Goal: Information Seeking & Learning: Understand process/instructions

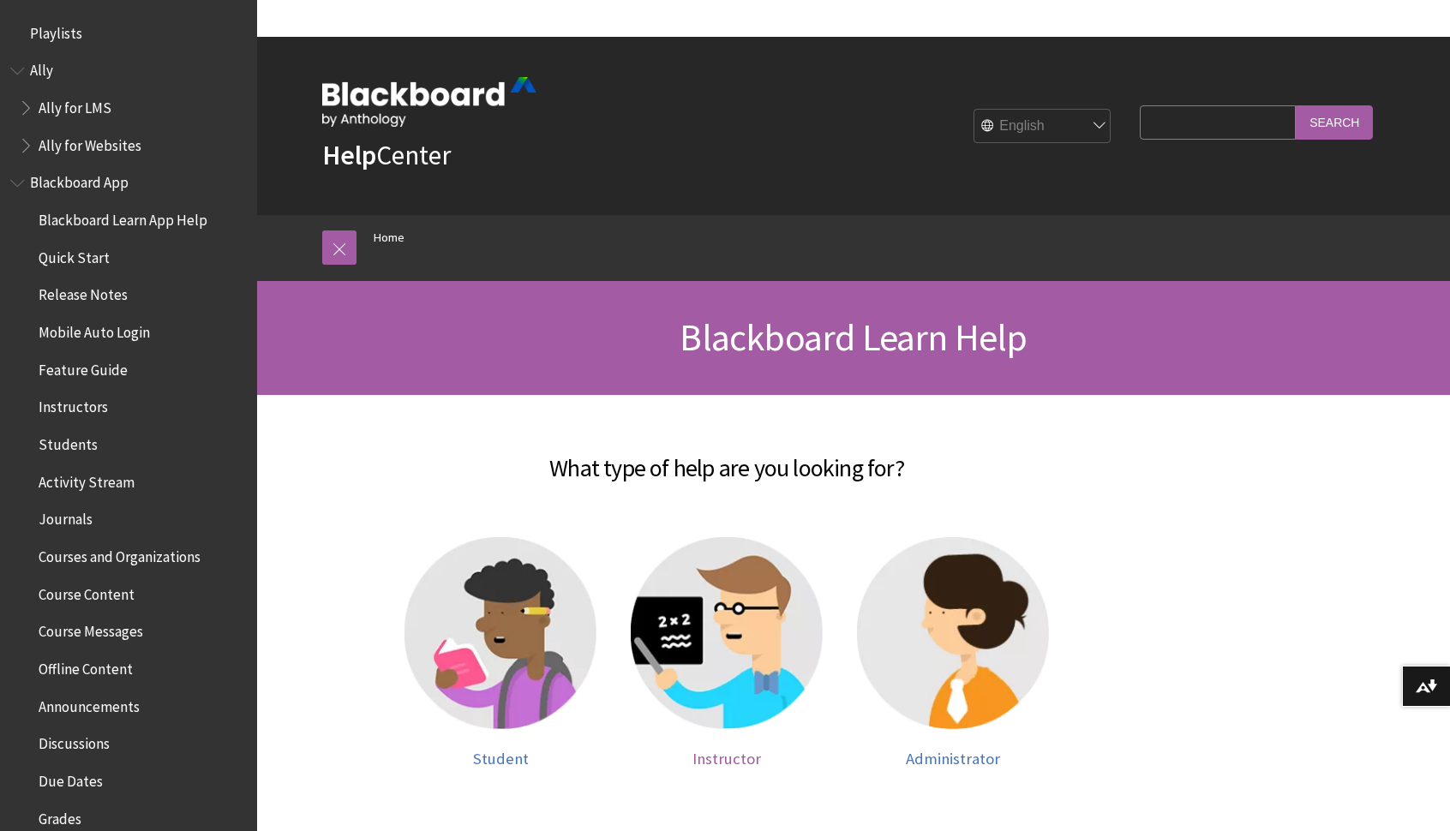
click at [762, 672] on img at bounding box center [727, 633] width 192 height 192
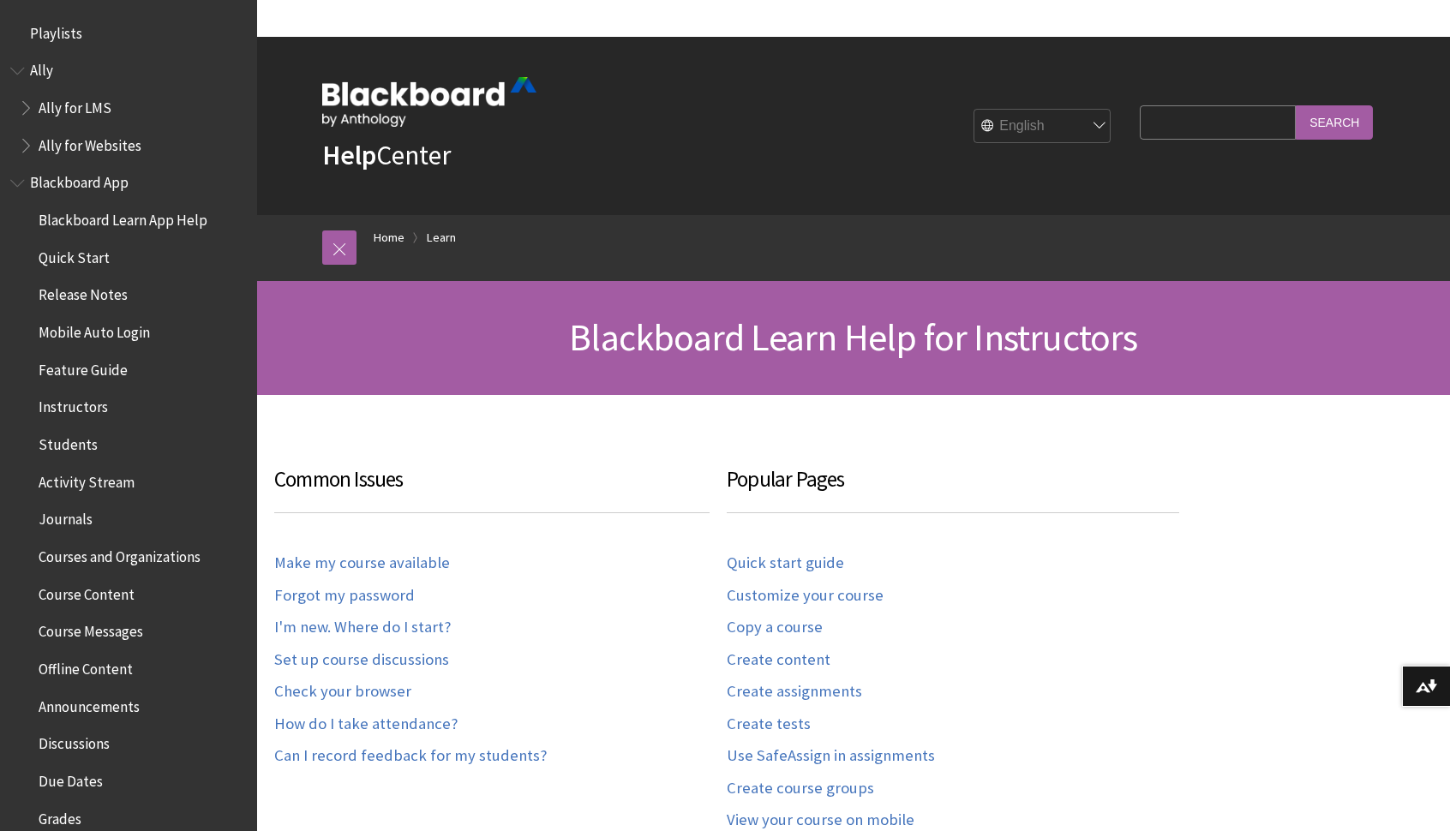
scroll to position [1688, 0]
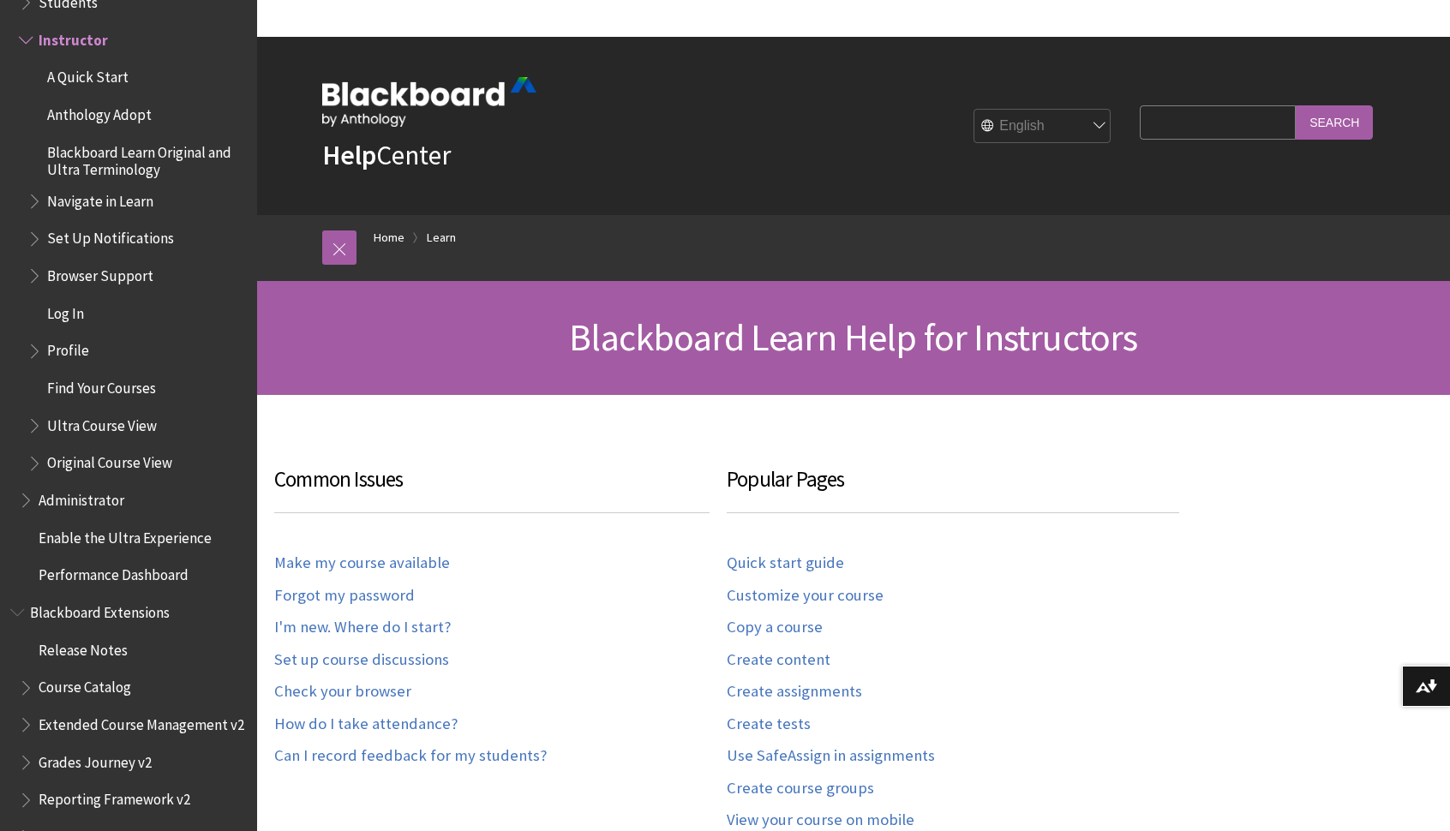
click at [1270, 105] on input "Search Query" at bounding box center [1217, 121] width 156 height 33
type input "add lti"
click at [1295, 105] on input "Search" at bounding box center [1333, 121] width 77 height 33
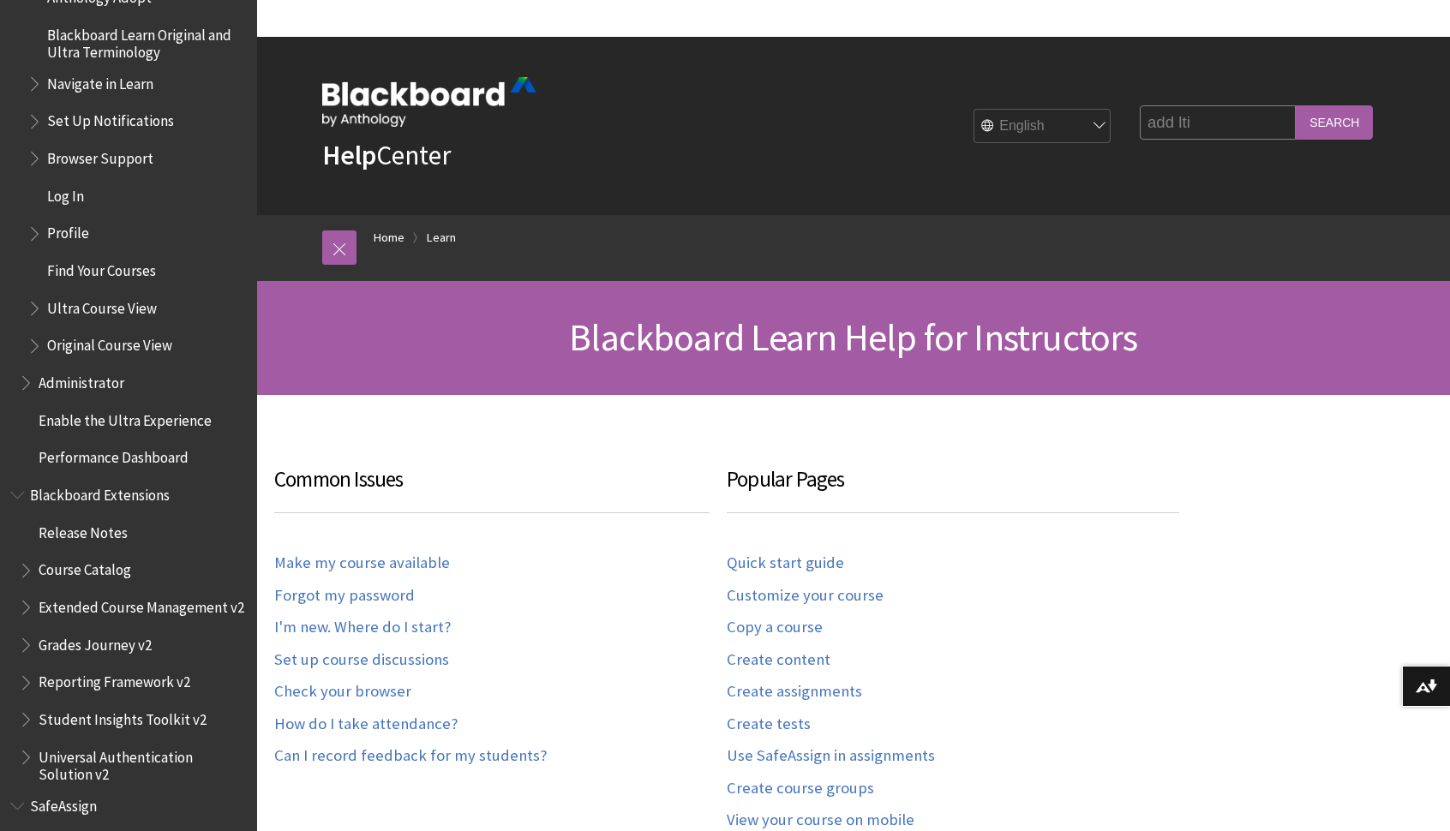
scroll to position [1878, 0]
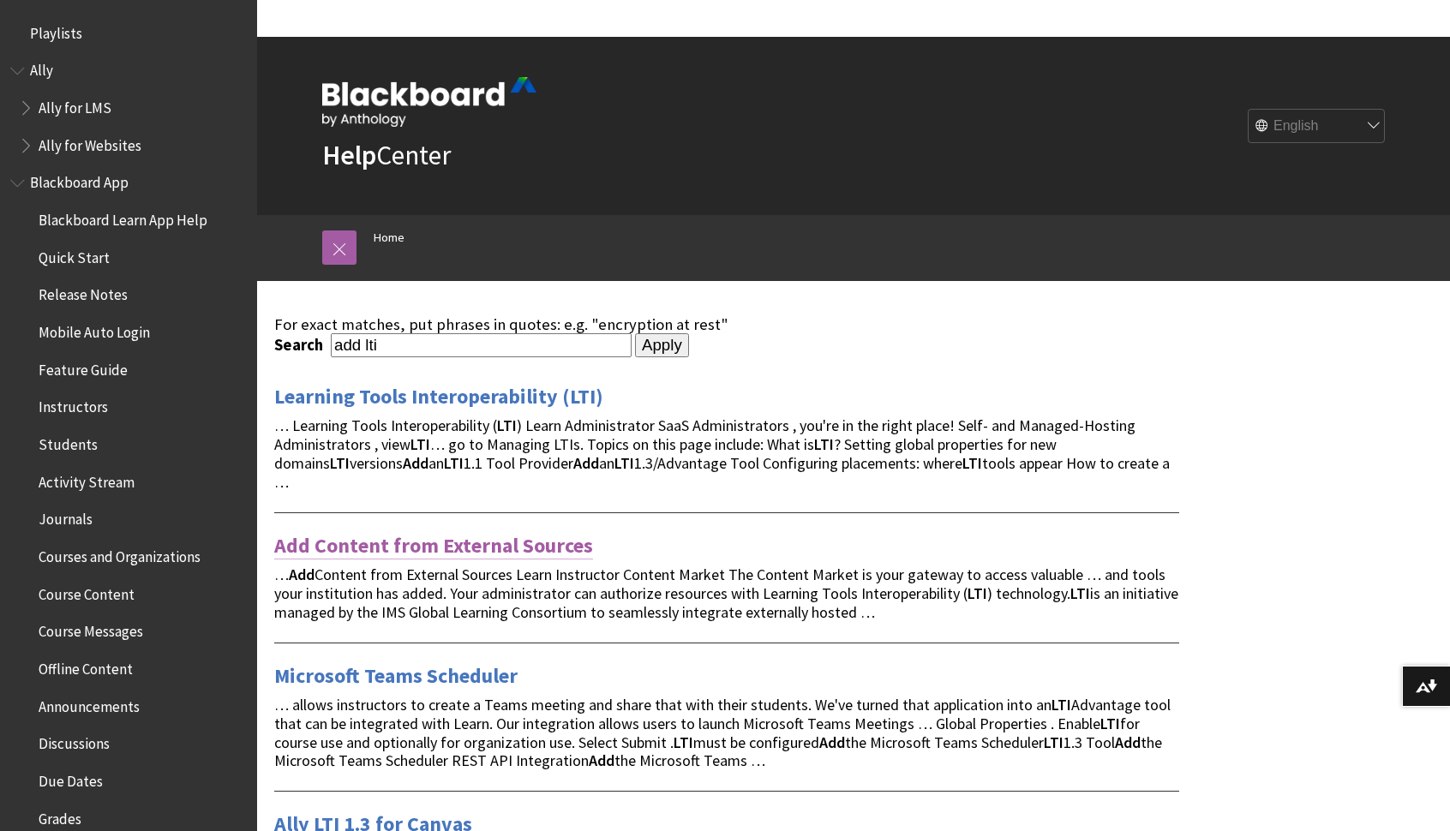
click at [482, 532] on link "Add Content from External Sources" at bounding box center [433, 545] width 319 height 27
click at [475, 383] on link "Learning Tools Interoperability (LTI)" at bounding box center [438, 396] width 329 height 27
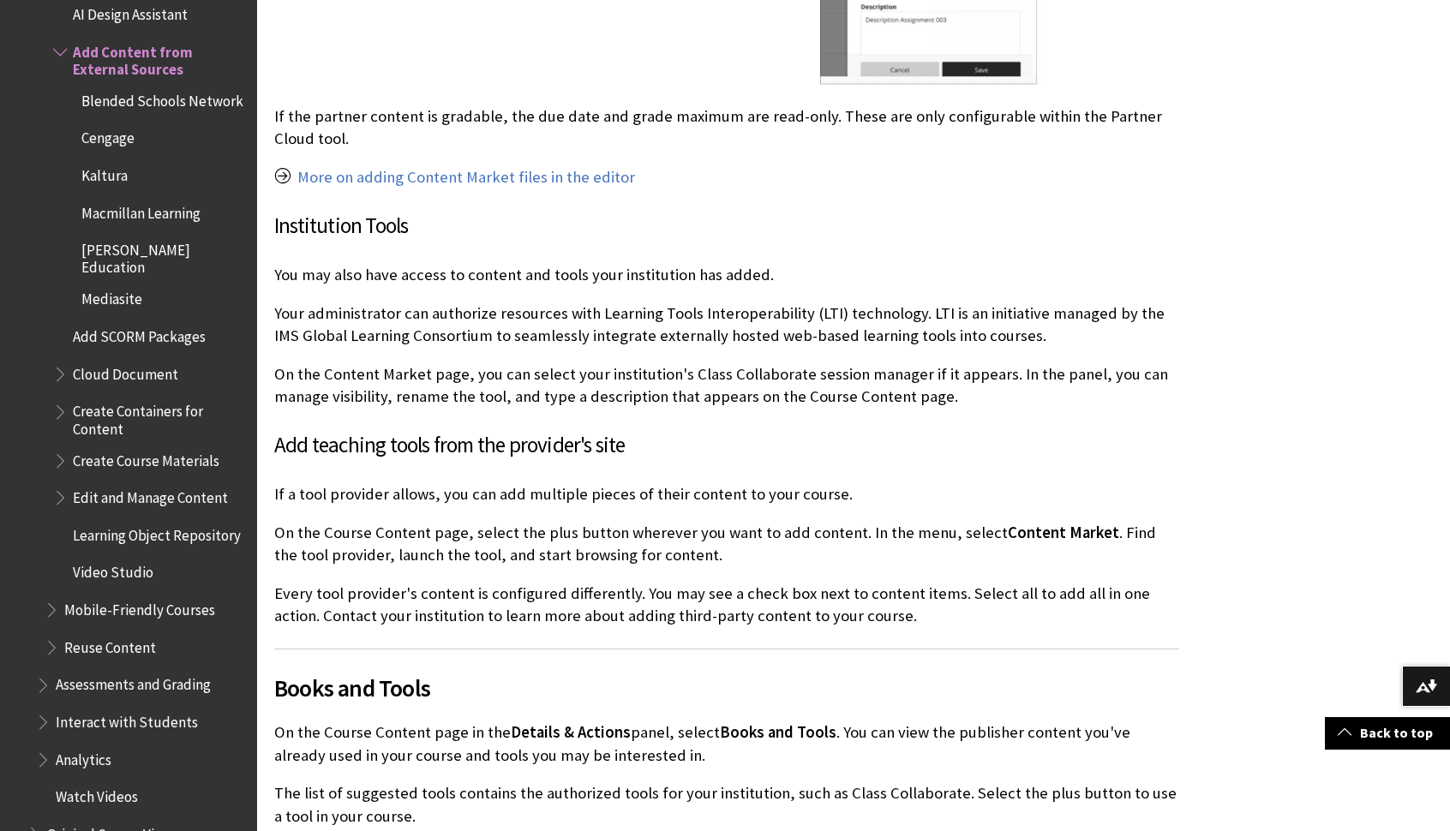
scroll to position [2683, 0]
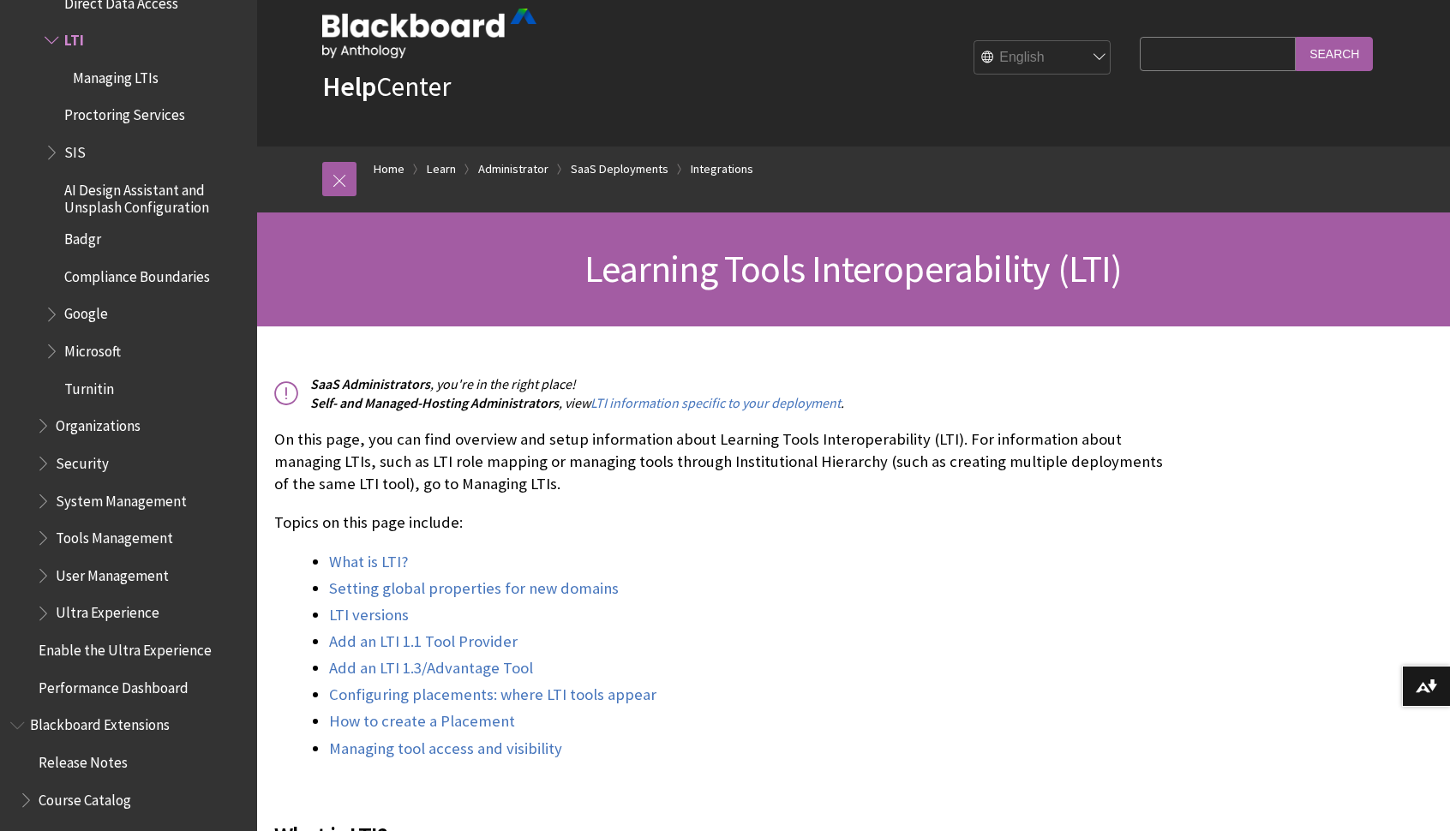
scroll to position [100, 0]
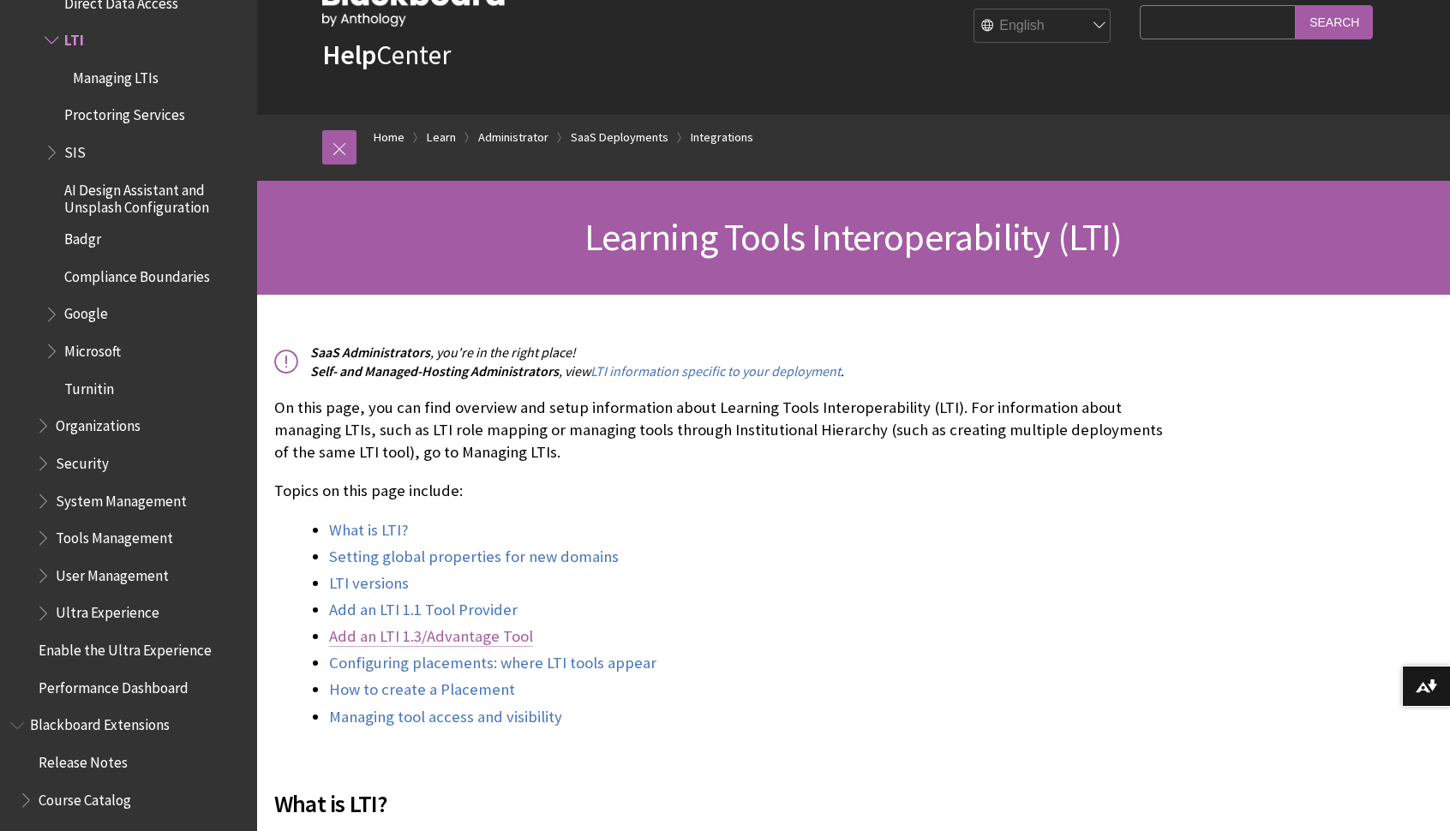
click at [387, 626] on link "Add an LTI 1.3/Advantage Tool" at bounding box center [431, 636] width 204 height 21
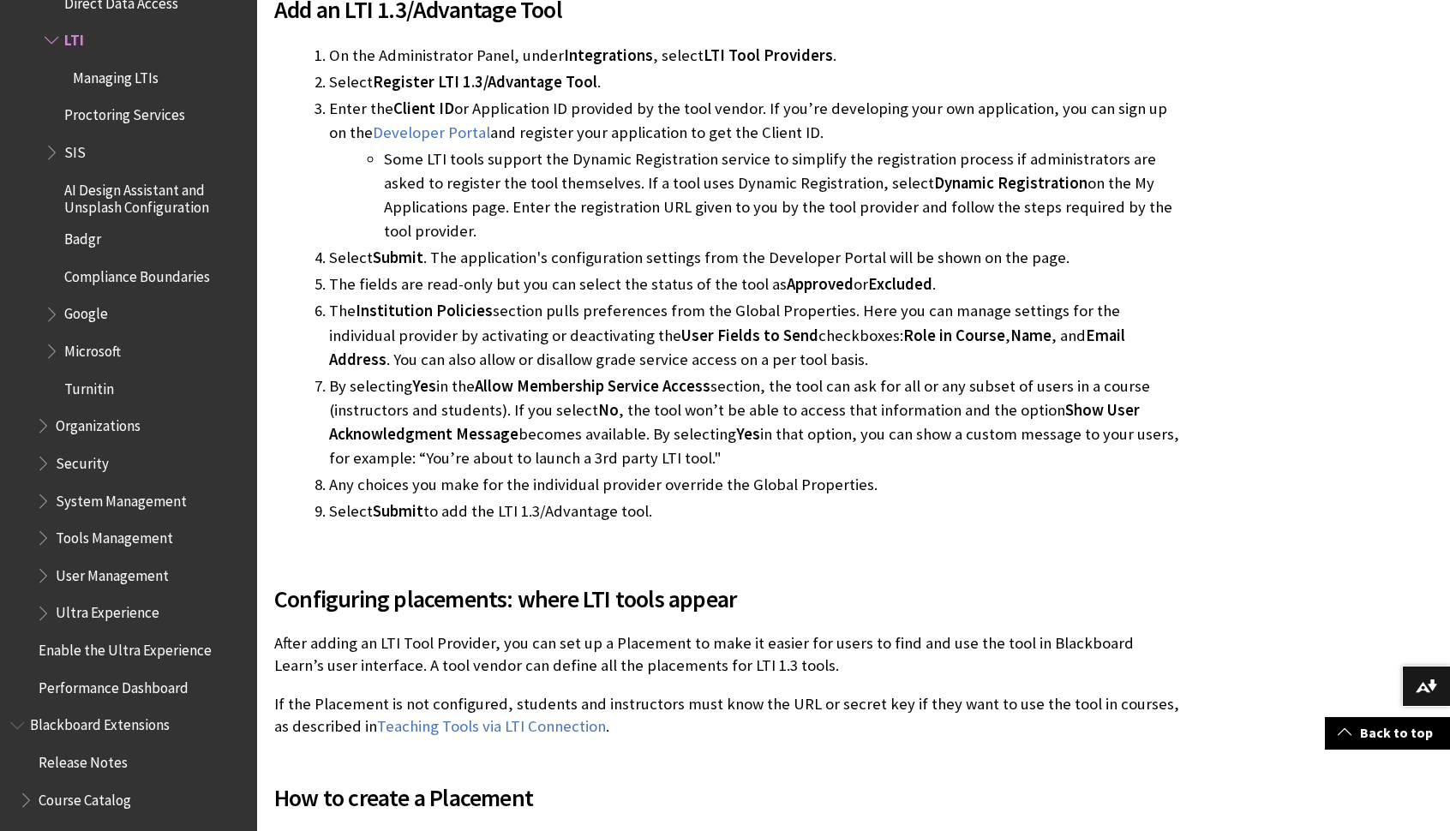
scroll to position [3368, 0]
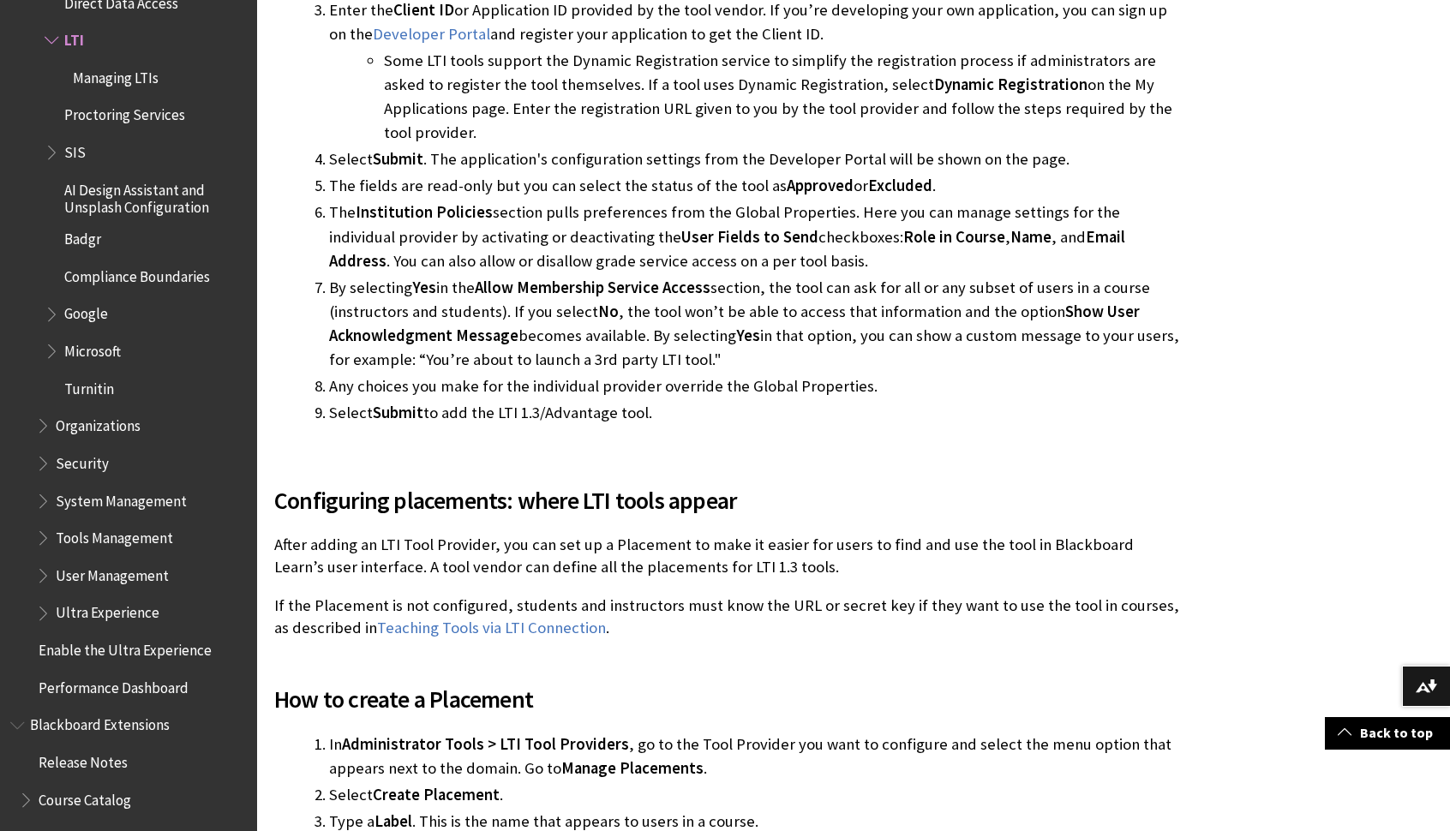
click at [382, 534] on p "After adding an LTI Tool Provider, you can set up a Placement to make it easier…" at bounding box center [726, 556] width 905 height 45
click at [341, 595] on p "If the Placement is not configured, students and instructors must know the URL …" at bounding box center [726, 617] width 905 height 45
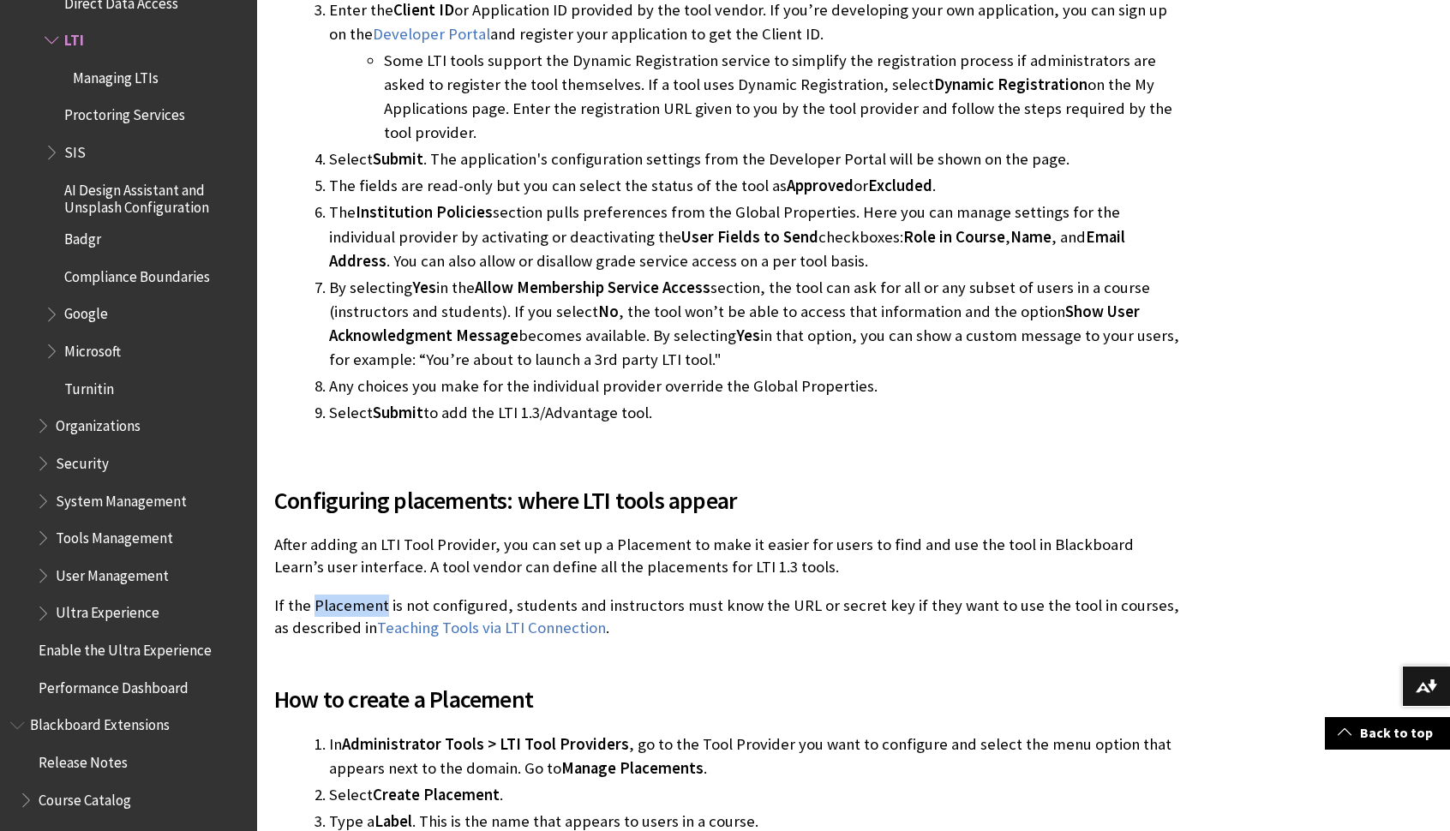
click at [341, 595] on p "If the Placement is not configured, students and instructors must know the URL …" at bounding box center [726, 617] width 905 height 45
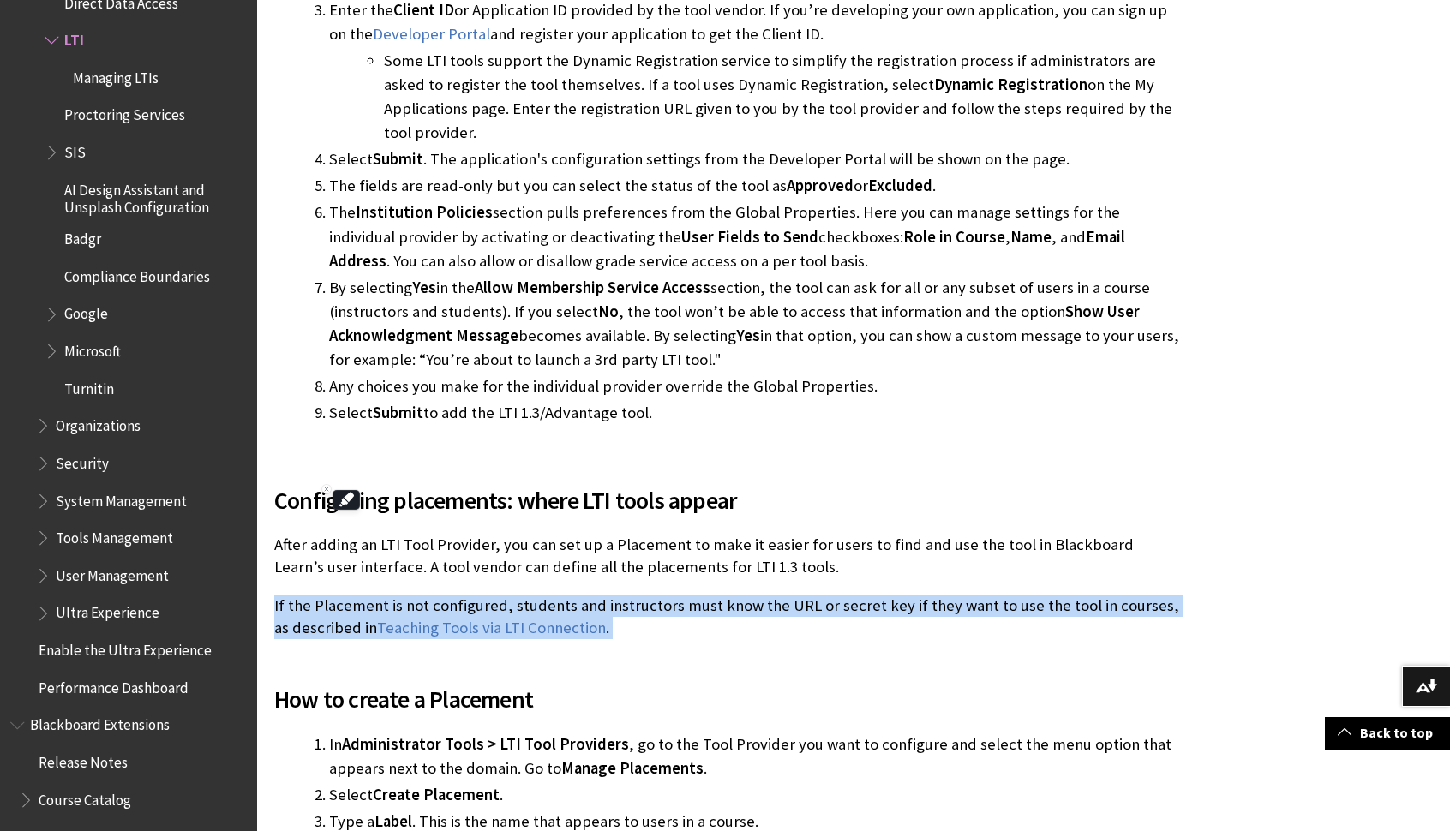
click at [340, 595] on p "If the Placement is not configured, students and instructors must know the URL …" at bounding box center [726, 617] width 905 height 45
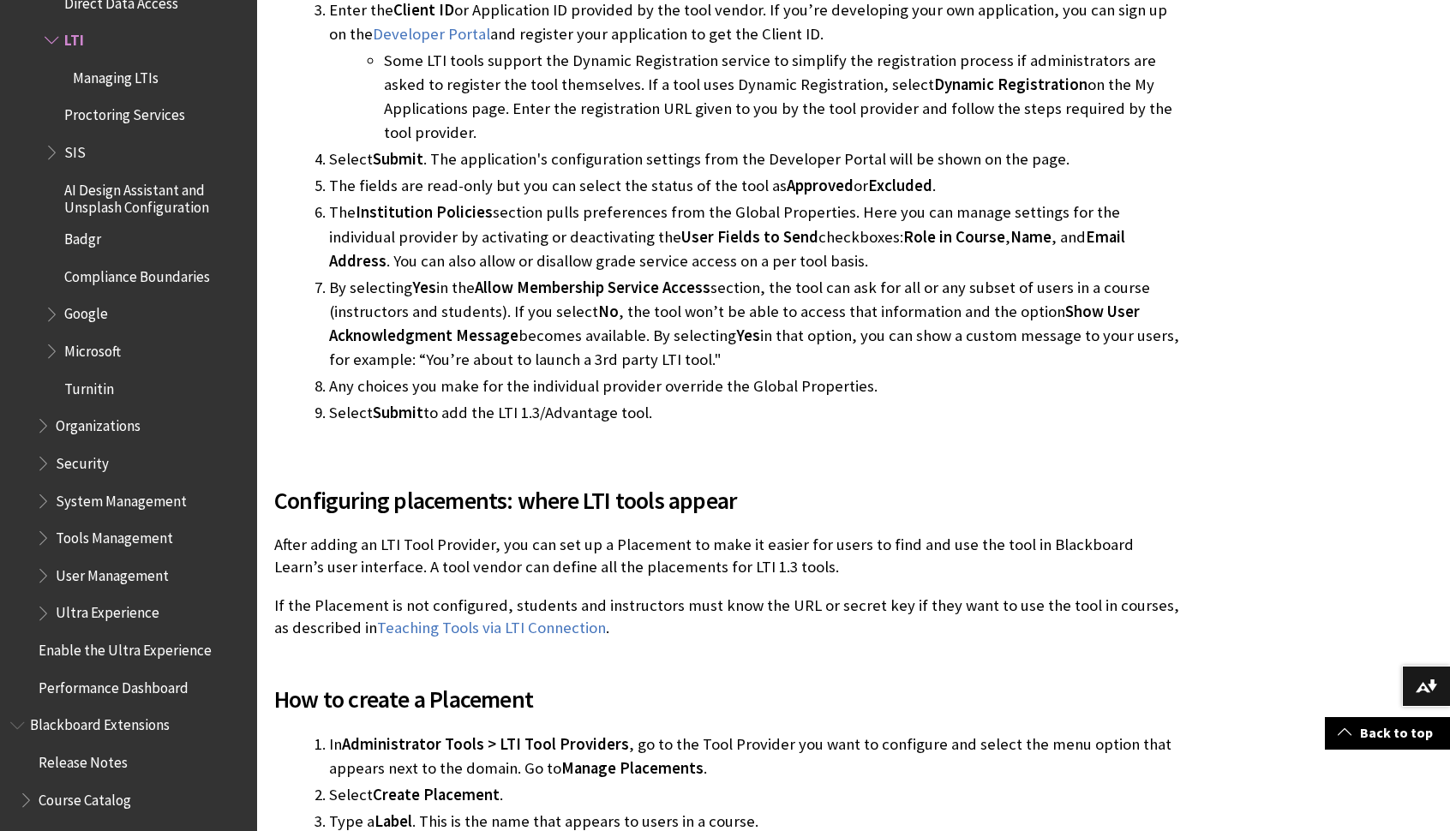
click at [341, 595] on p "If the Placement is not configured, students and instructors must know the URL …" at bounding box center [726, 617] width 905 height 45
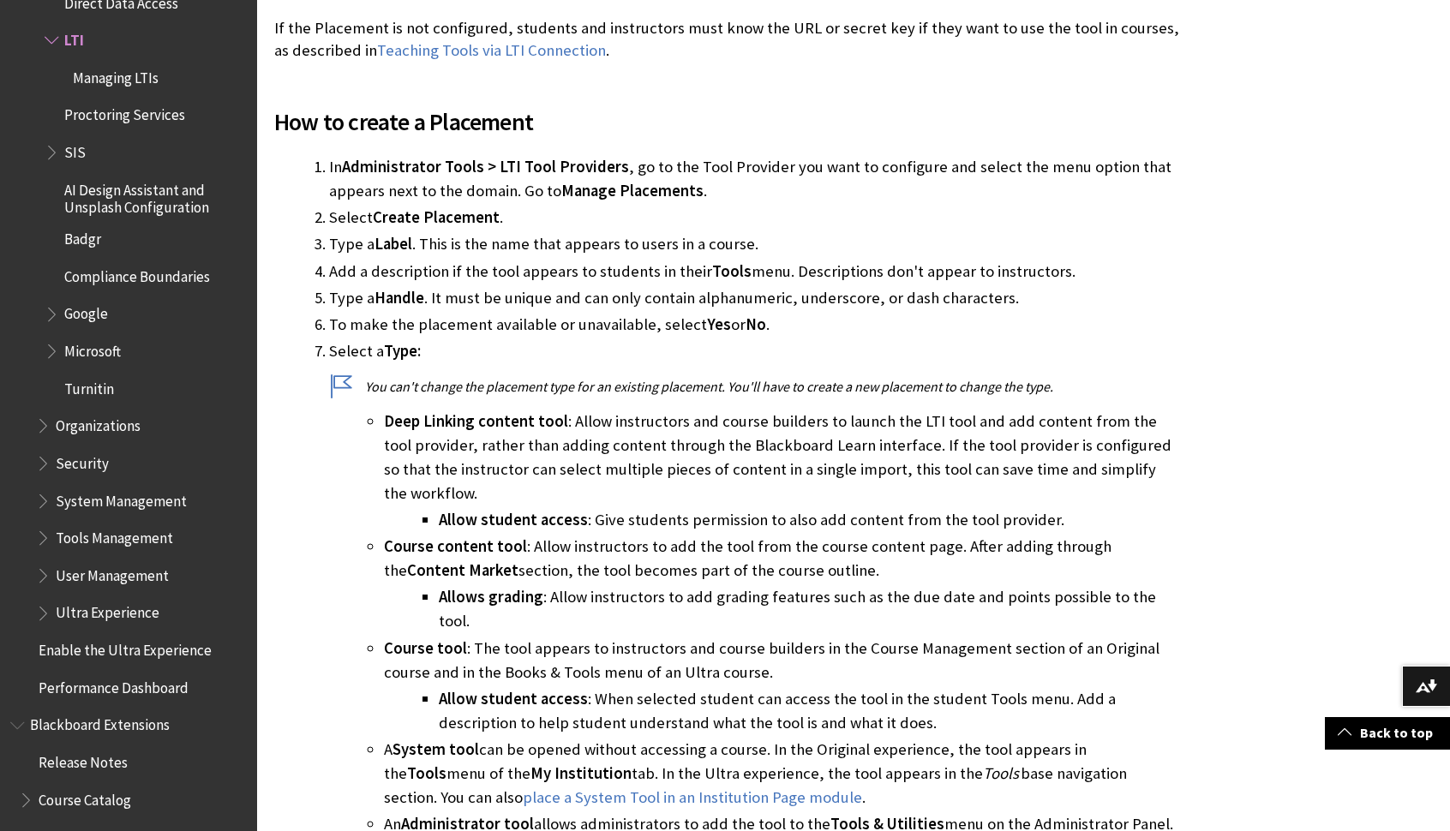
scroll to position [3949, 0]
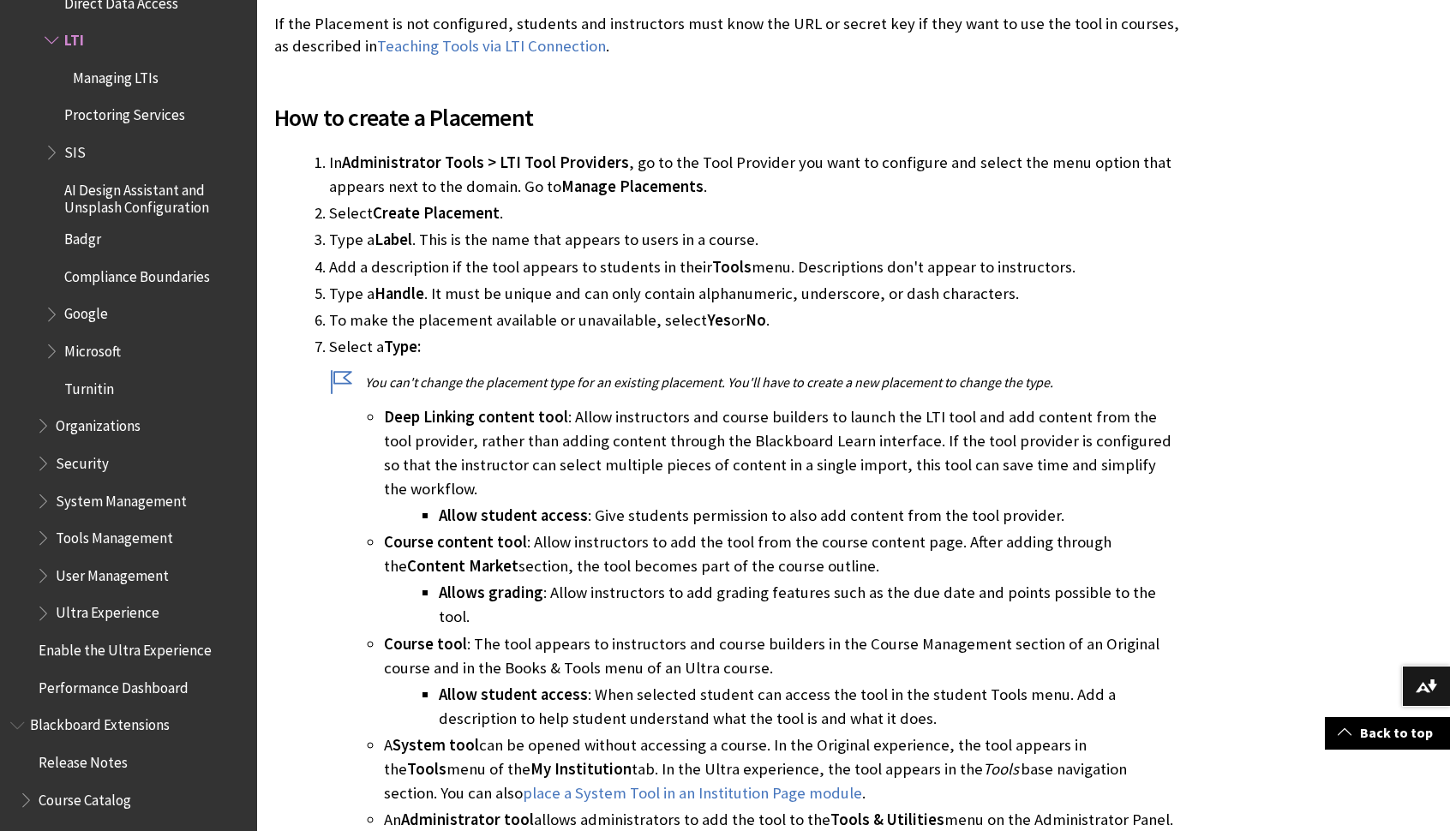
click at [474, 532] on span "Course content tool" at bounding box center [455, 542] width 143 height 20
